Goal: Find specific page/section: Find specific page/section

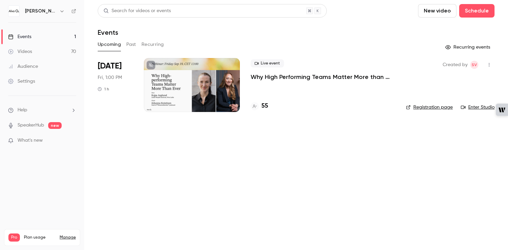
click at [131, 43] on button "Past" at bounding box center [131, 44] width 10 height 11
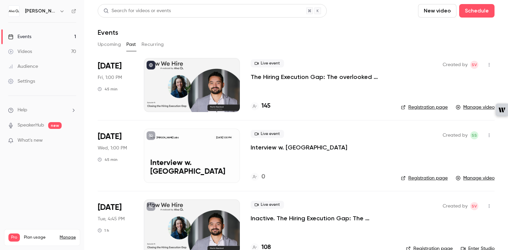
click at [108, 45] on button "Upcoming" at bounding box center [109, 44] width 23 height 11
